Goal: Transaction & Acquisition: Purchase product/service

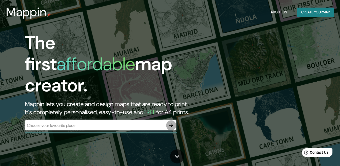
click at [171, 123] on icon "button" at bounding box center [171, 125] width 4 height 4
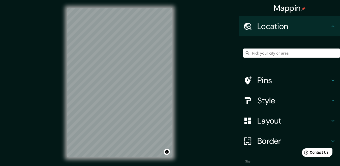
click at [267, 99] on h4 "Style" at bounding box center [293, 100] width 73 height 10
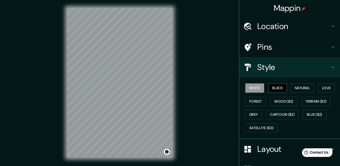
click at [268, 86] on button "Black" at bounding box center [277, 87] width 19 height 9
click at [295, 88] on button "Natural" at bounding box center [302, 87] width 23 height 9
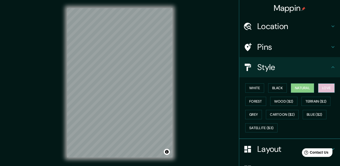
click at [320, 90] on button "Love" at bounding box center [326, 87] width 17 height 9
click at [257, 99] on button "Forest" at bounding box center [255, 101] width 21 height 9
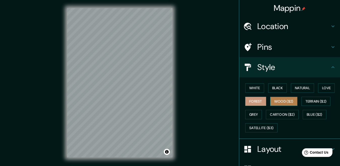
click at [275, 99] on button "Wood ($2)" at bounding box center [283, 101] width 27 height 9
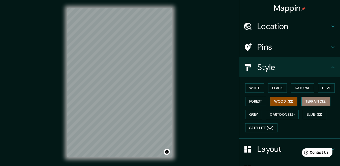
click at [311, 104] on button "Terrain ($2)" at bounding box center [316, 101] width 29 height 9
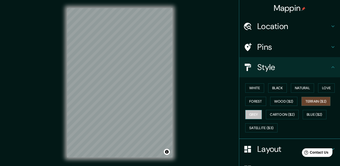
click at [253, 112] on button "Grey" at bounding box center [253, 114] width 17 height 9
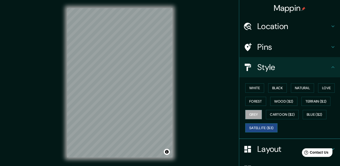
click at [261, 128] on button "Satellite ($3)" at bounding box center [261, 127] width 32 height 9
click at [274, 30] on h4 "Location" at bounding box center [293, 26] width 73 height 10
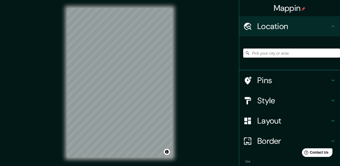
click at [266, 51] on input "Pick your city or area" at bounding box center [291, 52] width 97 height 9
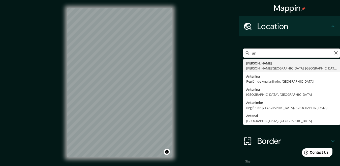
type input "a"
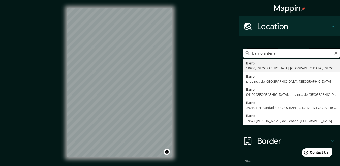
click at [314, 56] on input "barrio antena" at bounding box center [291, 52] width 97 height 9
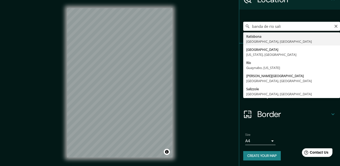
scroll to position [27, 0]
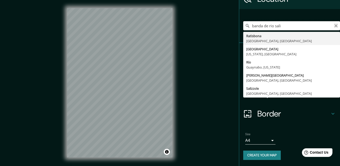
type input "banda de rio sali"
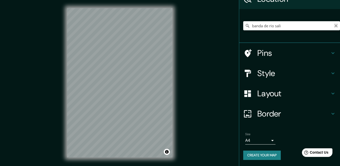
click at [334, 24] on icon "Clear" at bounding box center [336, 26] width 4 height 4
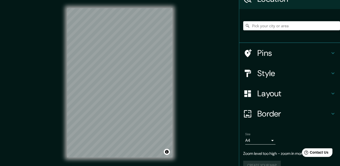
click at [196, 75] on div "Mappin Location Pins Style Layout Border Choose a border. Hint : you can make l…" at bounding box center [170, 86] width 340 height 173
click at [79, 165] on html "Mappin Location Pins Style Layout Border Choose a border. Hint : you can make l…" at bounding box center [170, 83] width 340 height 166
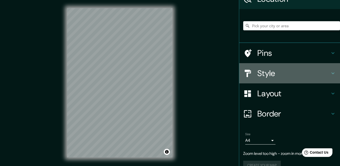
click at [266, 71] on h4 "Style" at bounding box center [293, 73] width 73 height 10
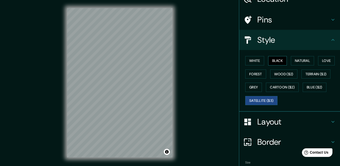
click at [271, 62] on button "Black" at bounding box center [277, 60] width 19 height 9
click at [124, 165] on html "Mappin Location Pins Style White Black Natural Love Forest Wood ($2) Terrain ($…" at bounding box center [170, 83] width 340 height 166
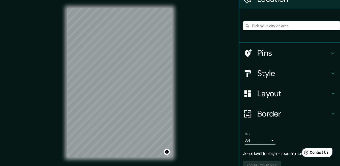
click at [261, 26] on input "Pick your city or area" at bounding box center [291, 25] width 97 height 9
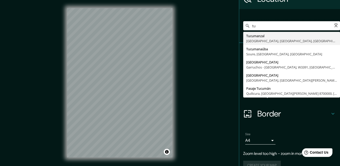
type input "t"
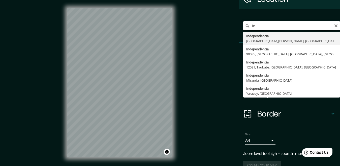
type input "i"
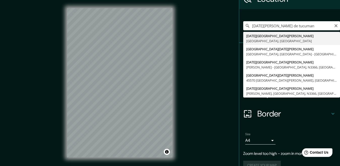
type input "[DATE][GEOGRAPHIC_DATA][PERSON_NAME], [GEOGRAPHIC_DATA], [GEOGRAPHIC_DATA]"
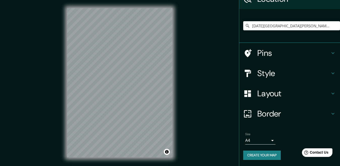
click at [51, 51] on div "Mappin Location [DATE][GEOGRAPHIC_DATA][PERSON_NAME], [GEOGRAPHIC_DATA], [GEOGR…" at bounding box center [170, 86] width 340 height 173
click at [193, 73] on div "Mappin Location [DATE][GEOGRAPHIC_DATA][PERSON_NAME], [GEOGRAPHIC_DATA], [GEOGR…" at bounding box center [170, 86] width 340 height 173
click at [253, 71] on div at bounding box center [250, 73] width 14 height 9
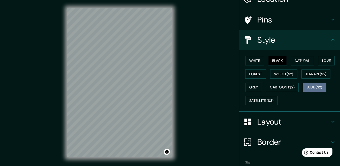
click at [309, 89] on button "Blue ($2)" at bounding box center [315, 86] width 24 height 9
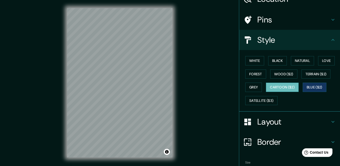
click at [277, 90] on button "Cartoon ($2)" at bounding box center [282, 86] width 33 height 9
click at [268, 97] on button "Satellite ($3)" at bounding box center [261, 100] width 32 height 9
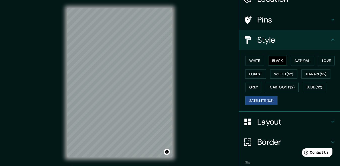
click at [273, 61] on button "Black" at bounding box center [277, 60] width 19 height 9
click at [301, 60] on button "Natural" at bounding box center [302, 60] width 23 height 9
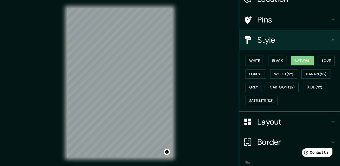
click at [301, 60] on button "Natural" at bounding box center [302, 60] width 23 height 9
click at [285, 21] on h4 "Pins" at bounding box center [293, 20] width 73 height 10
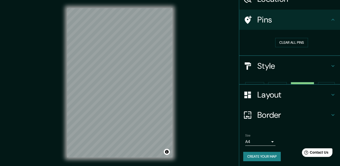
scroll to position [20, 0]
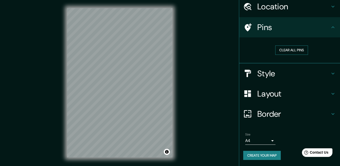
click at [287, 48] on button "Clear all pins" at bounding box center [291, 49] width 33 height 9
click at [280, 24] on h4 "Pins" at bounding box center [293, 27] width 73 height 10
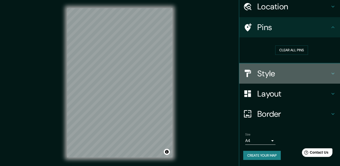
click at [305, 68] on h4 "Style" at bounding box center [293, 73] width 73 height 10
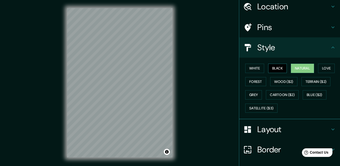
click at [273, 66] on button "Black" at bounding box center [277, 68] width 19 height 9
click at [304, 68] on button "Natural" at bounding box center [302, 68] width 23 height 9
click at [330, 47] on icon at bounding box center [333, 47] width 6 height 6
click at [270, 127] on h4 "Layout" at bounding box center [293, 129] width 73 height 10
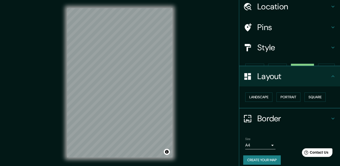
scroll to position [16, 0]
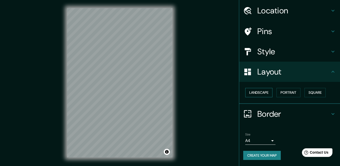
click at [258, 93] on button "Landscape" at bounding box center [258, 92] width 27 height 9
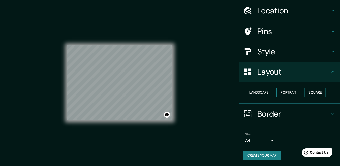
click at [281, 93] on button "Portrait" at bounding box center [289, 92] width 24 height 9
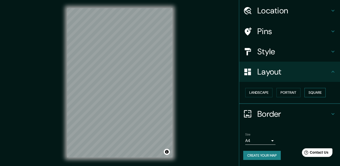
click at [305, 93] on button "Square" at bounding box center [315, 92] width 21 height 9
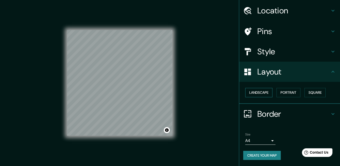
click at [251, 91] on button "Landscape" at bounding box center [258, 92] width 27 height 9
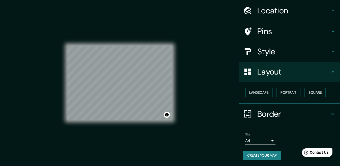
click at [266, 89] on button "Landscape" at bounding box center [258, 92] width 27 height 9
click at [281, 90] on button "Portrait" at bounding box center [289, 92] width 24 height 9
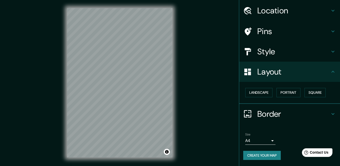
click at [277, 116] on h4 "Border" at bounding box center [293, 114] width 73 height 10
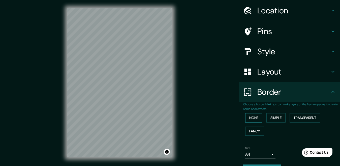
click at [253, 117] on button "None" at bounding box center [253, 117] width 17 height 9
click at [269, 117] on button "Simple" at bounding box center [276, 117] width 19 height 9
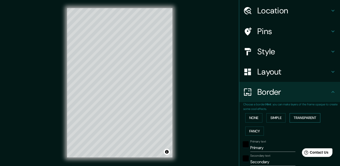
click at [299, 119] on button "Transparent" at bounding box center [305, 117] width 31 height 9
click at [249, 127] on button "Fancy" at bounding box center [254, 130] width 19 height 9
click at [281, 60] on div "Style" at bounding box center [289, 51] width 101 height 20
type input "167"
type input "33"
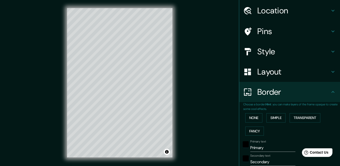
type input "33"
type input "17"
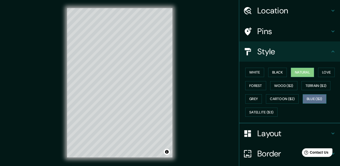
click at [303, 98] on button "Blue ($2)" at bounding box center [315, 98] width 24 height 9
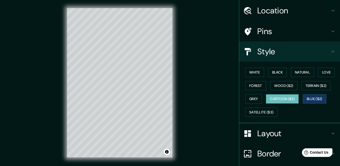
click at [284, 99] on button "Cartoon ($2)" at bounding box center [282, 98] width 33 height 9
click at [277, 70] on button "Black" at bounding box center [277, 72] width 19 height 9
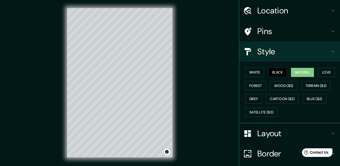
click at [294, 71] on button "Natural" at bounding box center [302, 72] width 23 height 9
click at [256, 72] on button "White" at bounding box center [254, 72] width 19 height 9
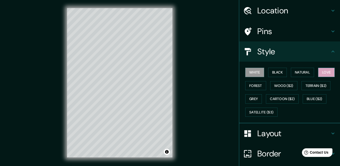
click at [324, 72] on button "Love" at bounding box center [326, 72] width 17 height 9
click at [253, 84] on button "Forest" at bounding box center [255, 85] width 21 height 9
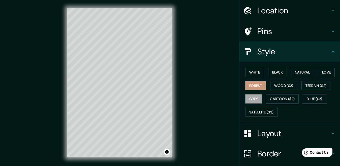
click at [253, 98] on button "Grey" at bounding box center [253, 98] width 17 height 9
click at [265, 112] on button "Satellite ($3)" at bounding box center [261, 111] width 32 height 9
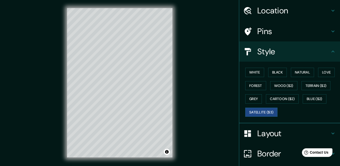
click at [270, 149] on h4 "Border" at bounding box center [293, 153] width 73 height 10
type input "167"
type input "33"
type input "17"
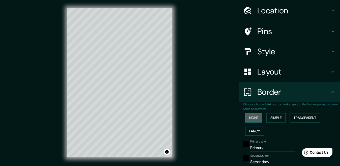
drag, startPoint x: 252, startPoint y: 130, endPoint x: 247, endPoint y: 118, distance: 12.7
click at [247, 118] on button "None" at bounding box center [253, 117] width 17 height 9
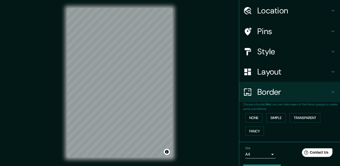
click at [257, 72] on h4 "Layout" at bounding box center [293, 72] width 73 height 10
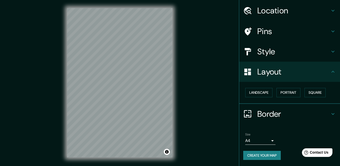
click at [249, 87] on div "Landscape [GEOGRAPHIC_DATA]" at bounding box center [291, 92] width 97 height 13
click at [254, 91] on button "Landscape" at bounding box center [258, 92] width 27 height 9
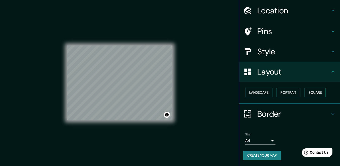
click at [261, 38] on div "Pins" at bounding box center [289, 31] width 101 height 20
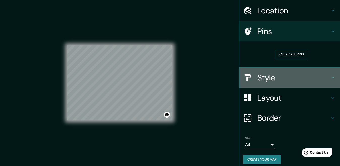
click at [269, 77] on h4 "Style" at bounding box center [293, 77] width 73 height 10
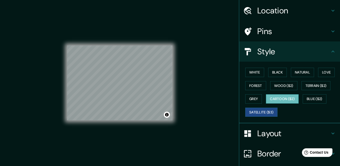
click at [277, 97] on button "Cartoon ($2)" at bounding box center [282, 98] width 33 height 9
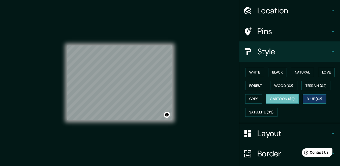
click at [307, 99] on button "Blue ($2)" at bounding box center [315, 98] width 24 height 9
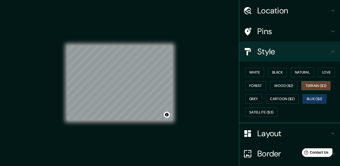
click at [309, 81] on button "Terrain ($2)" at bounding box center [316, 85] width 29 height 9
drag, startPoint x: 116, startPoint y: 5, endPoint x: 104, endPoint y: -13, distance: 21.5
click at [104, 0] on html "Mappin Location [DATE][GEOGRAPHIC_DATA][PERSON_NAME], [GEOGRAPHIC_DATA], [GEOGR…" at bounding box center [170, 83] width 340 height 166
